Goal: Task Accomplishment & Management: Use online tool/utility

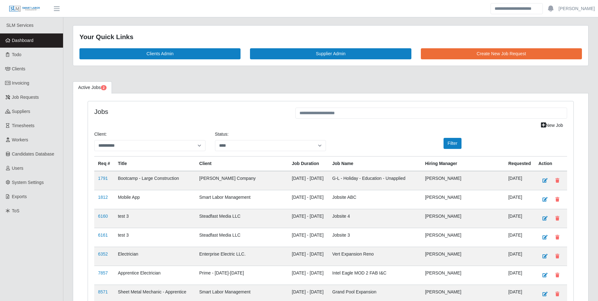
select select "****"
click at [18, 40] on span "Dashboard" at bounding box center [23, 40] width 22 height 5
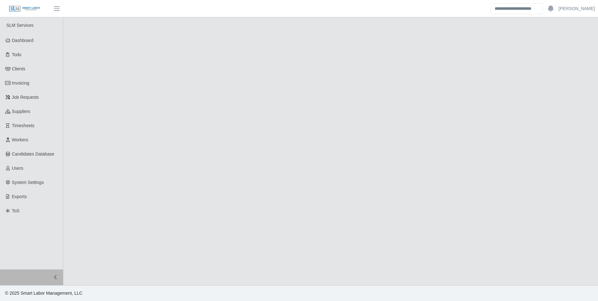
select select "****"
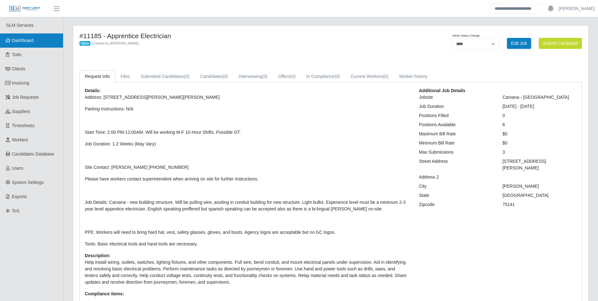
click at [34, 38] on link "Dashboard" at bounding box center [31, 40] width 63 height 14
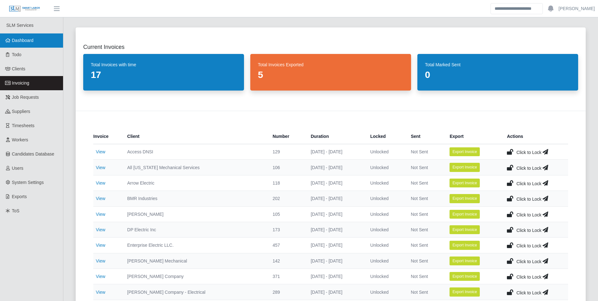
click at [35, 41] on link "Dashboard" at bounding box center [31, 40] width 63 height 14
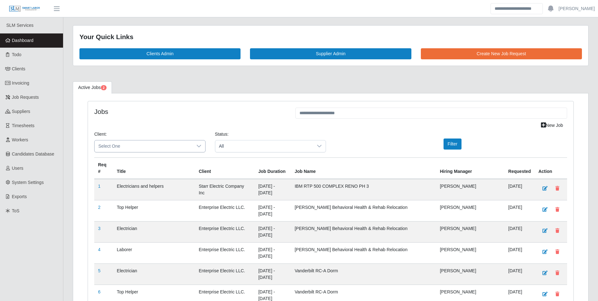
click at [193, 145] on div at bounding box center [199, 146] width 13 height 12
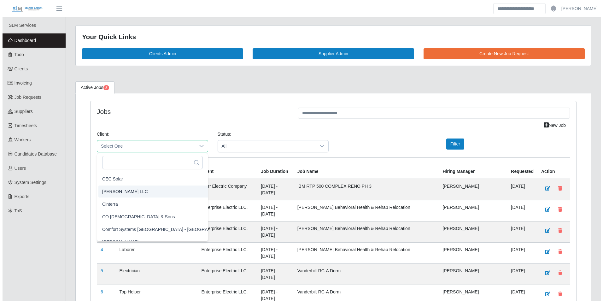
scroll to position [189, 0]
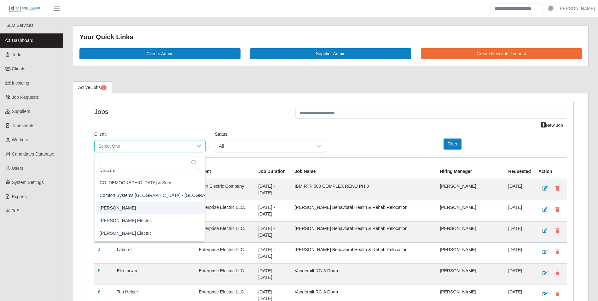
click at [123, 206] on li "CS Erickson" at bounding box center [165, 208] width 138 height 12
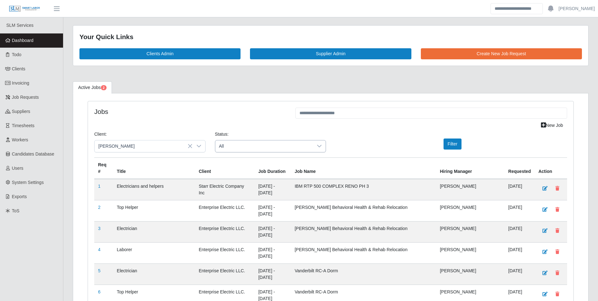
click at [287, 146] on span "All" at bounding box center [264, 146] width 98 height 12
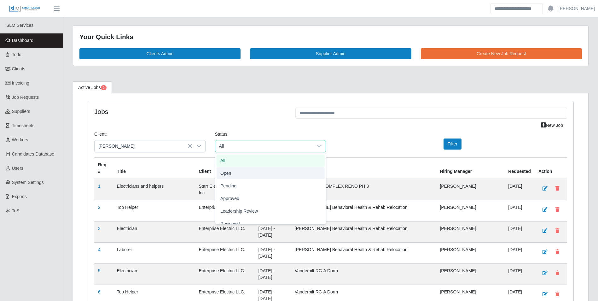
click at [233, 175] on li "Open" at bounding box center [271, 173] width 108 height 12
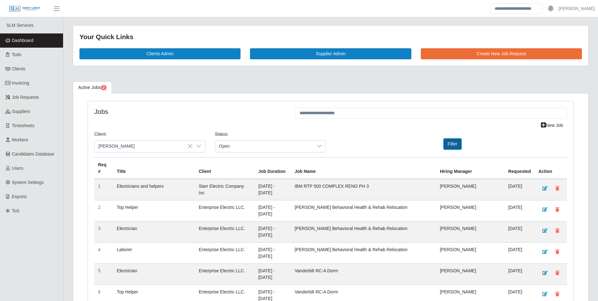
click at [458, 148] on button "Filter" at bounding box center [453, 143] width 18 height 11
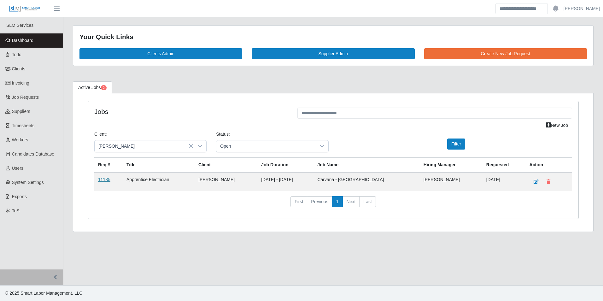
click at [106, 181] on link "11185" at bounding box center [104, 179] width 12 height 5
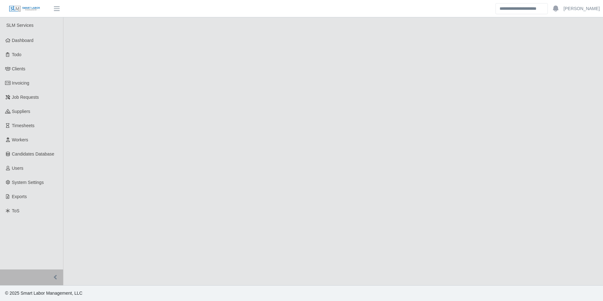
select select "****"
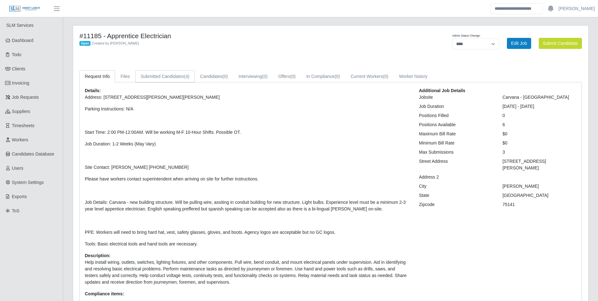
click at [181, 77] on link "Submitted Candidates (4)" at bounding box center [165, 76] width 60 height 12
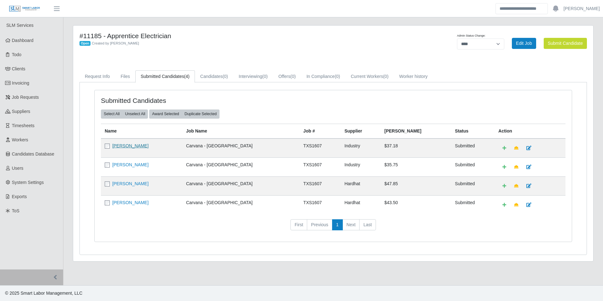
click at [130, 144] on link "[PERSON_NAME]" at bounding box center [130, 145] width 36 height 5
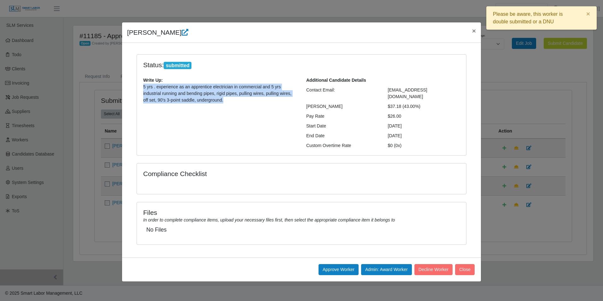
drag, startPoint x: 140, startPoint y: 85, endPoint x: 229, endPoint y: 103, distance: 90.4
click at [229, 103] on div "Write Up: 5 yrs . experience as an apprentice electrician in commercial and 5 y…" at bounding box center [219, 93] width 163 height 32
drag, startPoint x: 229, startPoint y: 103, endPoint x: 219, endPoint y: 102, distance: 9.8
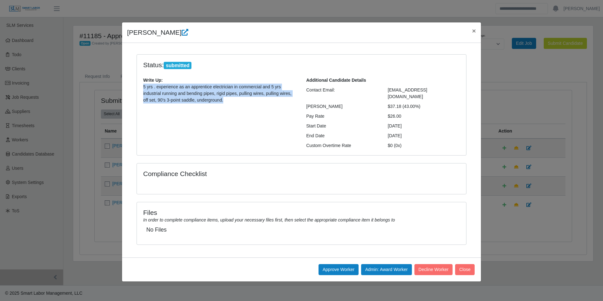
copy p "5 yrs . experience as an apprentice electrician in commercial and 5 yrs industr…"
click at [475, 29] on span "×" at bounding box center [474, 30] width 4 height 7
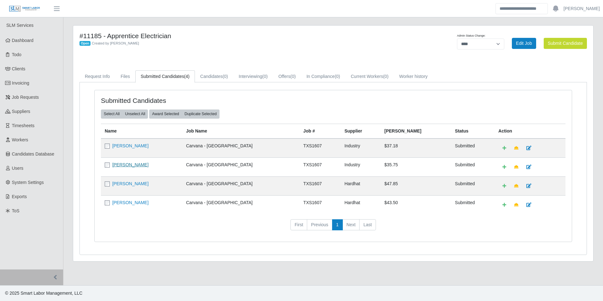
click at [134, 165] on link "[PERSON_NAME]" at bounding box center [130, 164] width 36 height 5
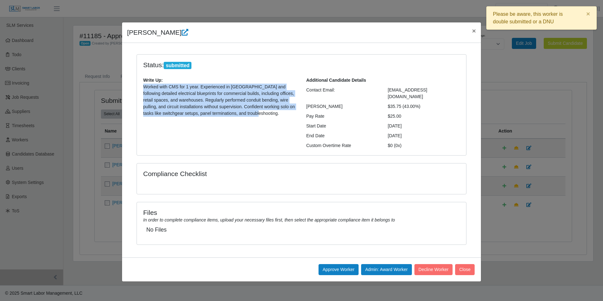
drag, startPoint x: 141, startPoint y: 86, endPoint x: 262, endPoint y: 113, distance: 123.9
click at [262, 113] on div "Write Up: Worked with CMS for 1 year. Experienced in [GEOGRAPHIC_DATA] and foll…" at bounding box center [219, 99] width 163 height 45
drag, startPoint x: 262, startPoint y: 113, endPoint x: 244, endPoint y: 111, distance: 18.4
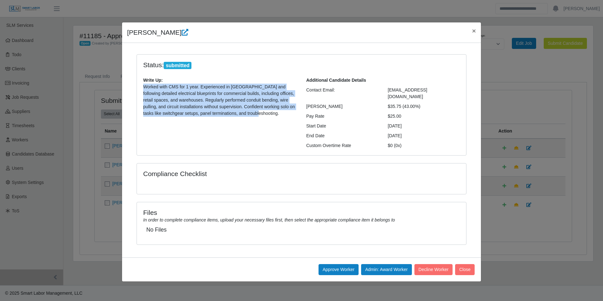
copy p "Worked with CMS for 1 year. Experienced in [GEOGRAPHIC_DATA] and following deta…"
click at [258, 131] on div "Write Up: Worked with CMS for 1 year. Experienced in [GEOGRAPHIC_DATA] and foll…" at bounding box center [219, 113] width 163 height 72
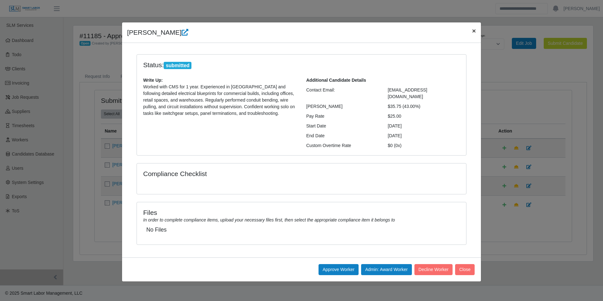
click at [473, 31] on span "×" at bounding box center [474, 30] width 4 height 7
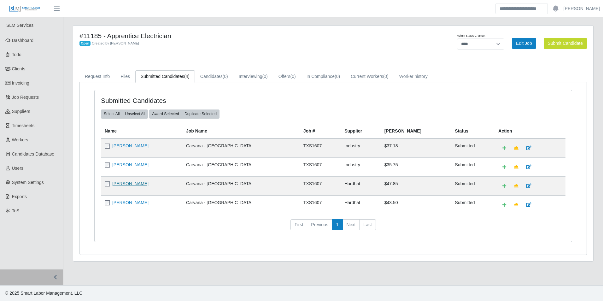
click at [122, 183] on link "[PERSON_NAME]" at bounding box center [130, 183] width 36 height 5
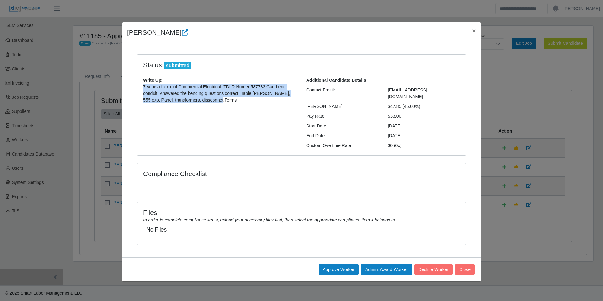
drag, startPoint x: 141, startPoint y: 85, endPoint x: 222, endPoint y: 101, distance: 82.0
click at [222, 101] on div "Write Up: 7 years of exp. of Commercial Electrical. TDLR Numer 587733 Can bend …" at bounding box center [219, 93] width 163 height 32
drag, startPoint x: 222, startPoint y: 101, endPoint x: 215, endPoint y: 99, distance: 6.9
copy p "7 years of exp. of Commercial Electrical. TDLR Numer 587733 Can bend conduit, A…"
click at [474, 35] on button "×" at bounding box center [474, 30] width 14 height 17
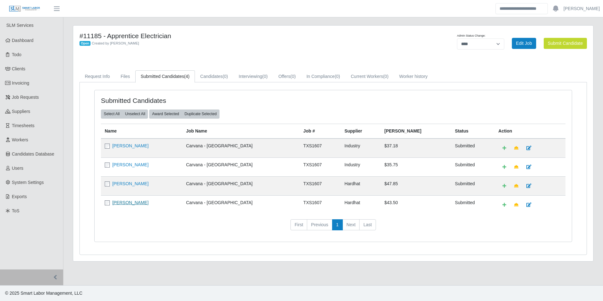
click at [125, 201] on link "[PERSON_NAME]" at bounding box center [130, 202] width 36 height 5
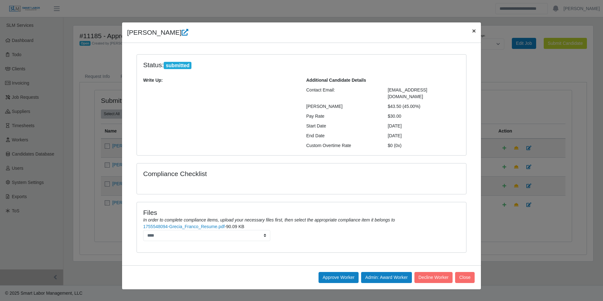
click at [472, 35] on button "×" at bounding box center [474, 30] width 14 height 17
